Goal: Task Accomplishment & Management: Complete application form

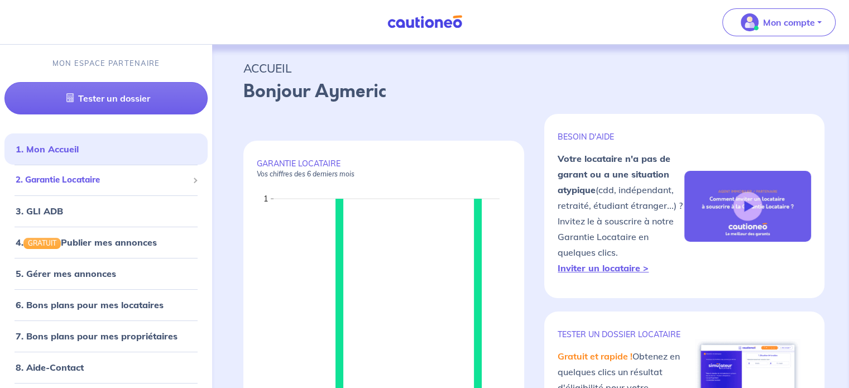
click at [117, 174] on span "2. Garantie Locataire" at bounding box center [102, 180] width 173 height 13
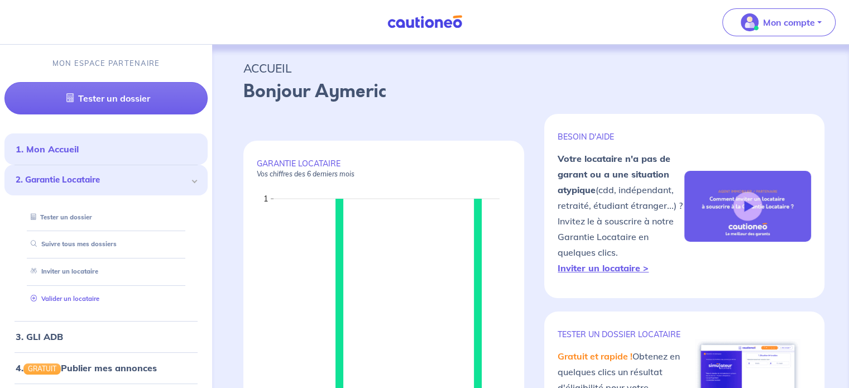
click at [99, 295] on link "Valider un locataire" at bounding box center [62, 299] width 73 height 8
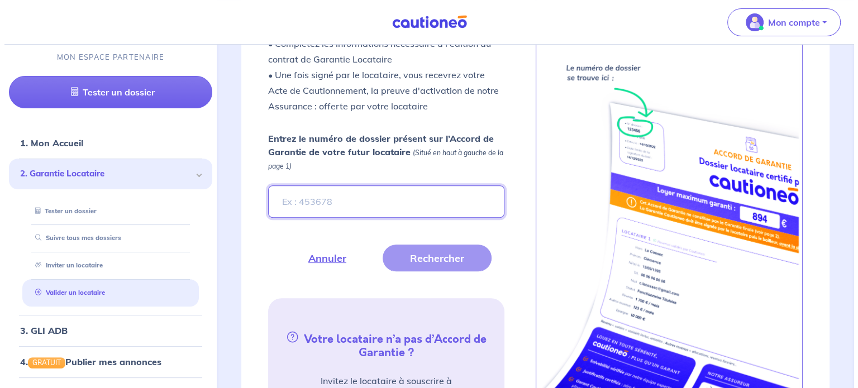
scroll to position [399, 0]
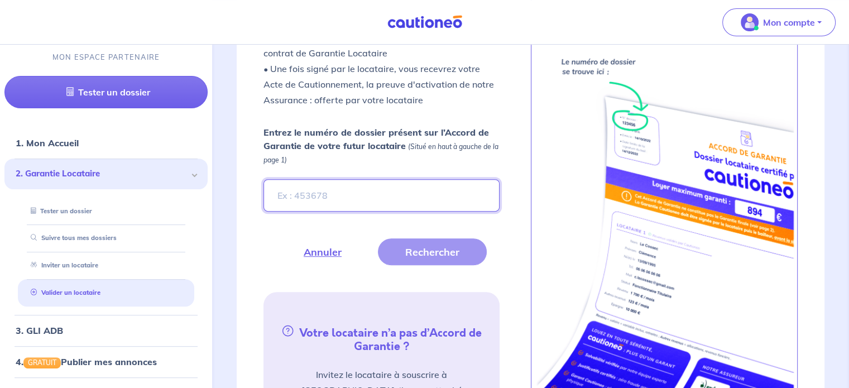
paste input "1031b7b3-11ec-40fd-b59b-5c1c826286ae"
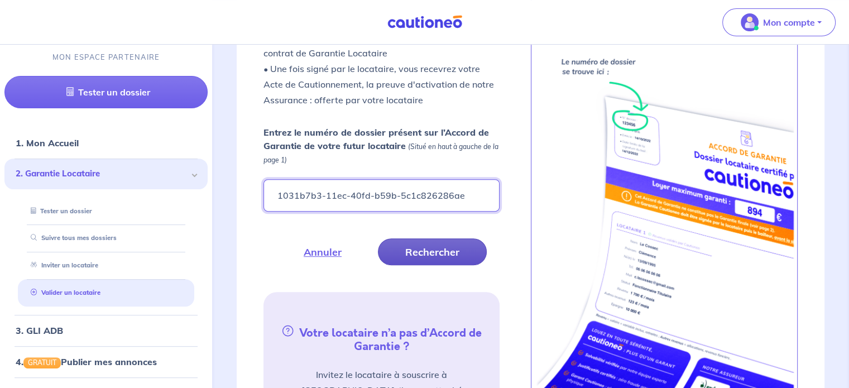
type input "1031b7b3-11ec-40fd-b59b-5c1c826286ae"
click at [428, 249] on button "Rechercher" at bounding box center [432, 251] width 109 height 27
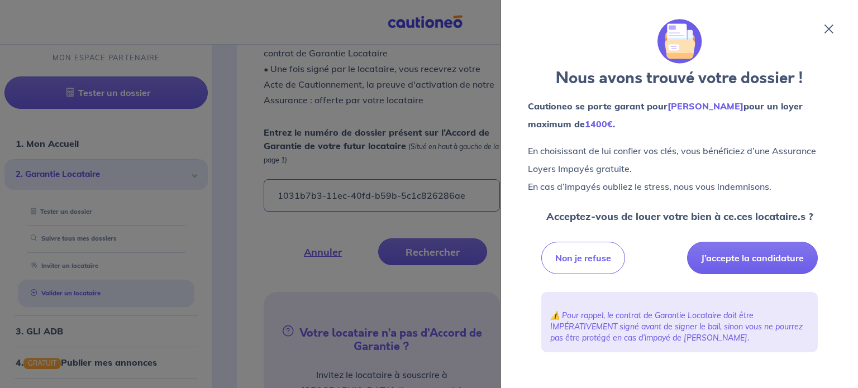
click at [542, 241] on div "Non je refuse J’accepte la candidature" at bounding box center [679, 257] width 276 height 41
click at [542, 243] on button "J’accepte la candidature" at bounding box center [752, 258] width 131 height 32
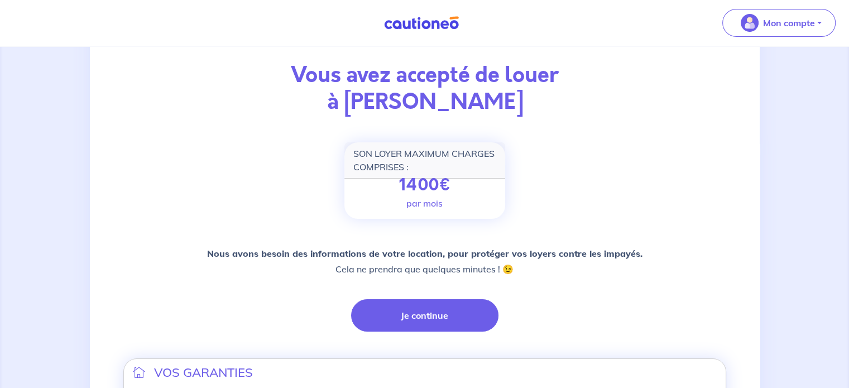
scroll to position [73, 0]
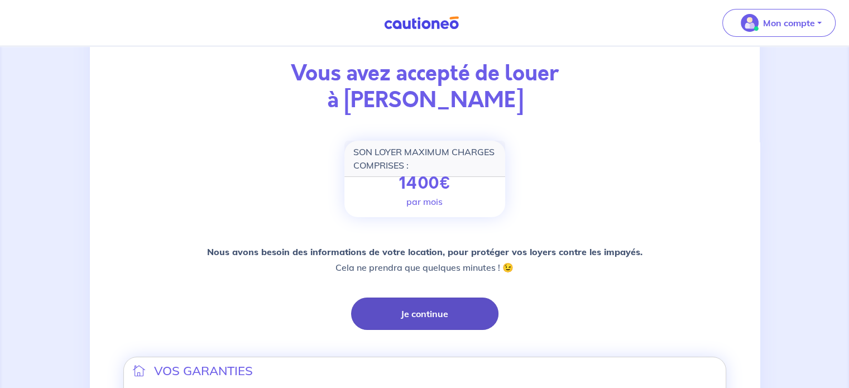
click at [462, 314] on button "Je continue" at bounding box center [424, 314] width 147 height 32
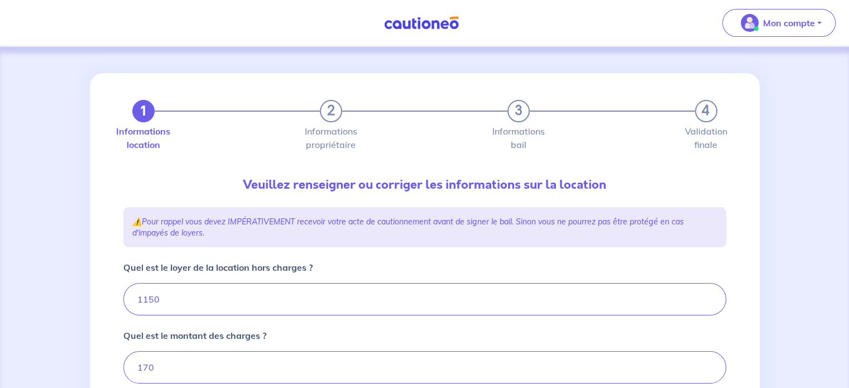
type input "1320"
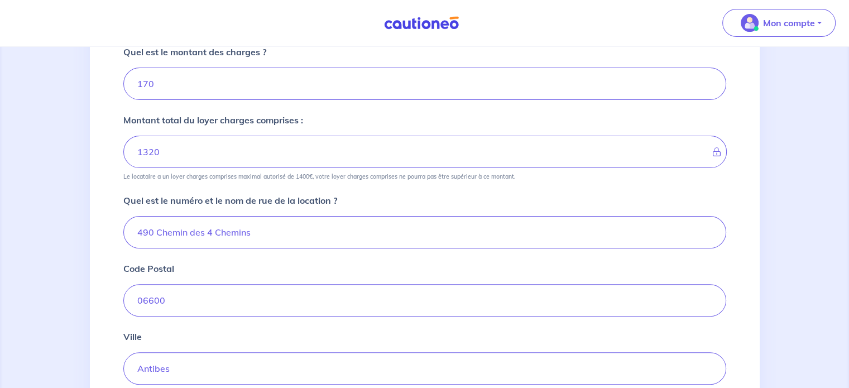
scroll to position [299, 0]
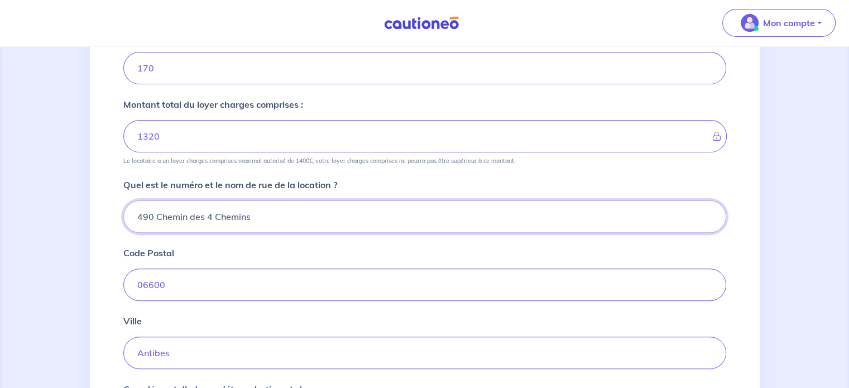
click at [313, 217] on input "490 Chemin des 4 Chemins" at bounding box center [424, 216] width 603 height 32
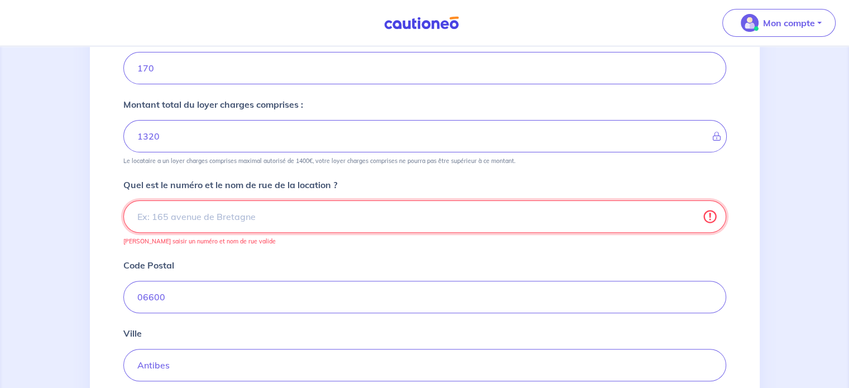
paste input "highrisebonds"
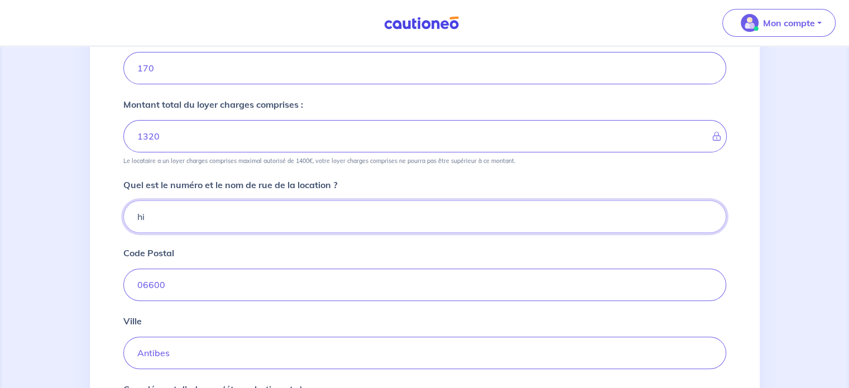
type input "h"
type input "17 RUE SAINT HONORAT"
click at [230, 289] on input "06600" at bounding box center [424, 285] width 603 height 32
type input "06160"
click at [284, 345] on input "Antibes" at bounding box center [424, 353] width 603 height 32
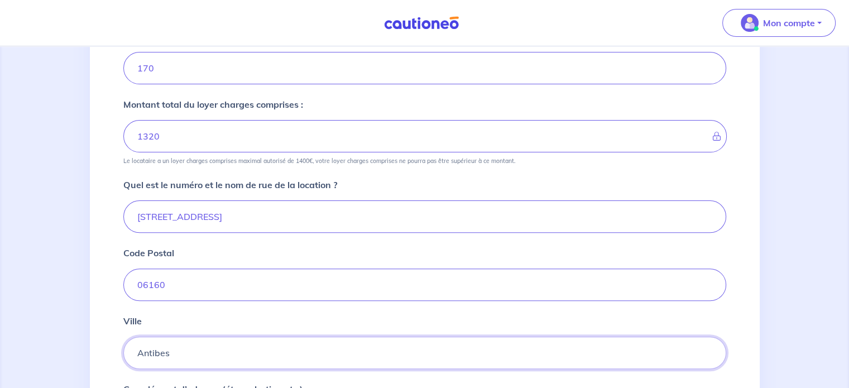
click at [284, 345] on input "Antibes" at bounding box center [424, 353] width 603 height 32
type input "JUAN LES PINS"
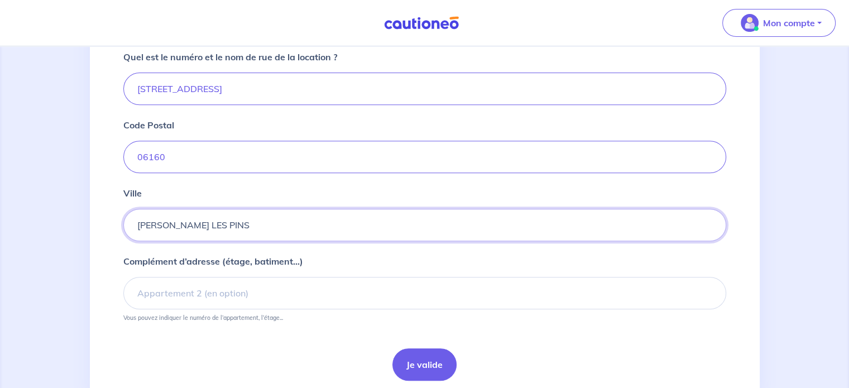
scroll to position [429, 0]
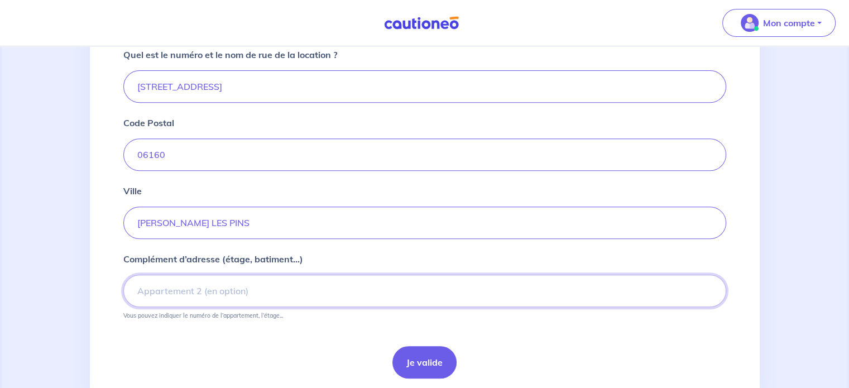
click at [299, 288] on input "Complément d’adresse (étage, batiment...)" at bounding box center [424, 291] width 603 height 32
click at [170, 285] on input "Residence de france" at bounding box center [424, 291] width 603 height 32
click at [160, 297] on input "Residence de france" at bounding box center [424, 291] width 603 height 32
click at [161, 289] on input "Residence de france" at bounding box center [424, 291] width 603 height 32
click at [183, 285] on input "Residence de france" at bounding box center [424, 291] width 603 height 32
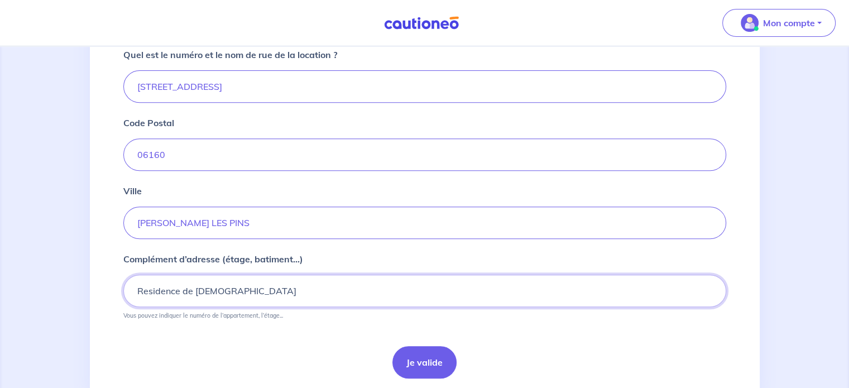
click at [183, 285] on input "Residence de france" at bounding box center [424, 291] width 603 height 32
click at [151, 289] on input "Residence de france" at bounding box center [424, 291] width 603 height 32
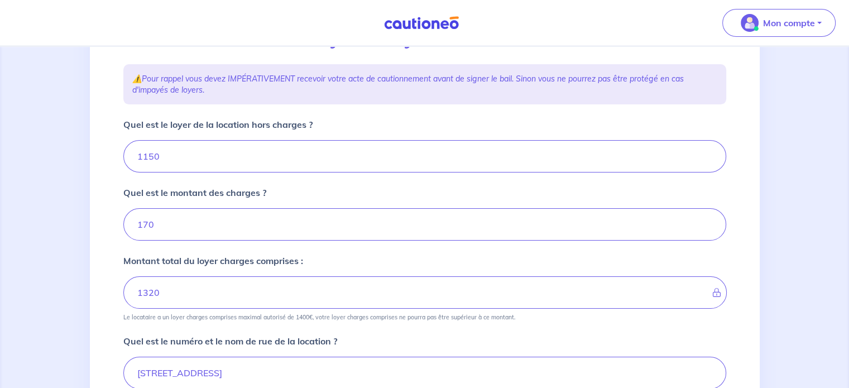
scroll to position [146, 0]
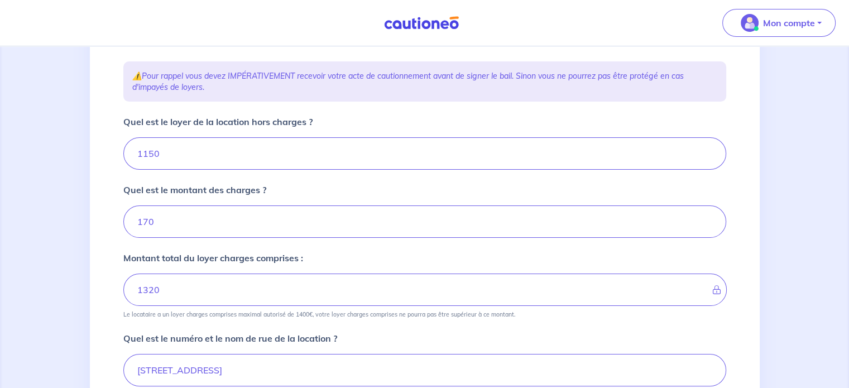
type input "Résidence de france"
